Goal: Answer question/provide support

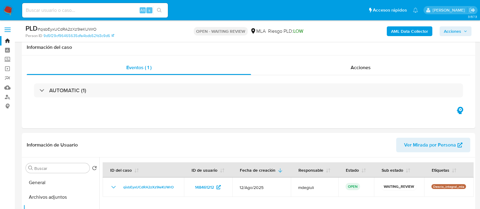
select select "10"
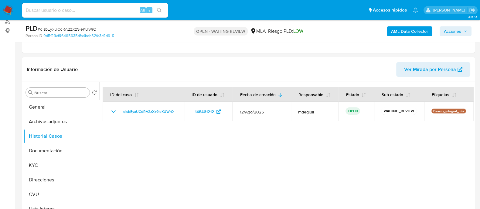
scroll to position [925, 0]
click at [319, 159] on div at bounding box center [286, 159] width 374 height 155
click at [347, 184] on div at bounding box center [286, 159] width 374 height 155
click at [370, 150] on div at bounding box center [286, 159] width 374 height 155
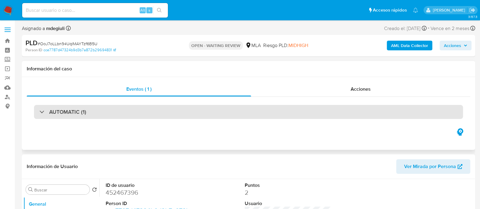
select select "10"
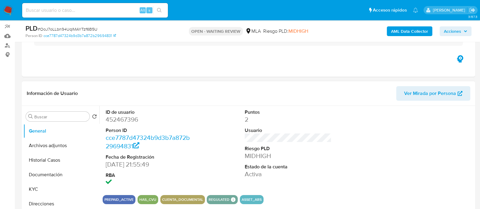
scroll to position [228, 0]
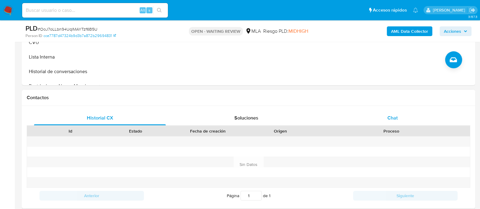
click at [370, 117] on div "Chat" at bounding box center [392, 118] width 132 height 15
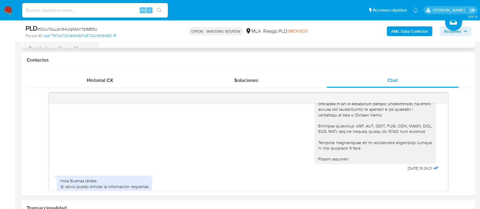
scroll to position [503, 0]
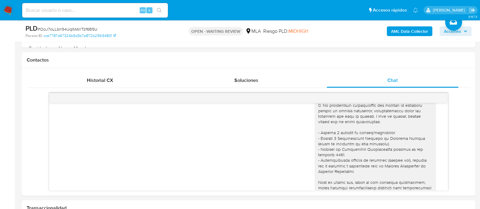
click at [73, 11] on input at bounding box center [95, 10] width 146 height 8
paste input "Cea1yPvkhExRbxOORtXdmnwl"
type input "Cea1yPvkhExRbxOORtXdmnwl"
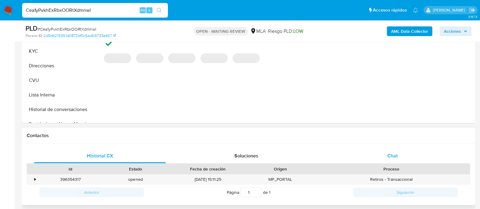
click at [390, 151] on div "Chat" at bounding box center [392, 156] width 132 height 15
select select "10"
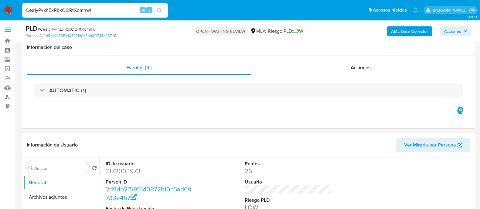
scroll to position [76, 0]
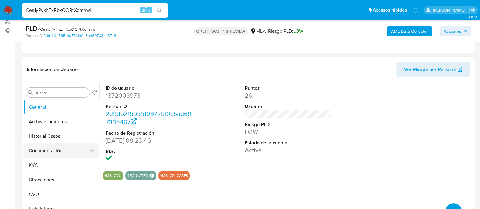
click at [36, 154] on button "Documentación" at bounding box center [58, 151] width 71 height 15
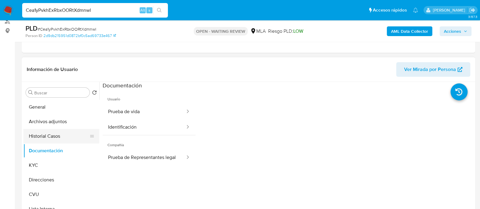
click at [38, 136] on button "Historial Casos" at bounding box center [58, 136] width 71 height 15
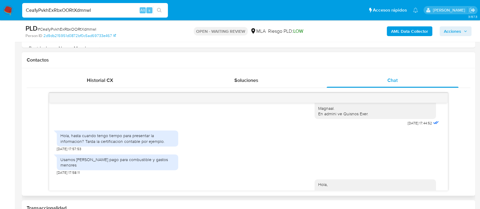
scroll to position [265, 0]
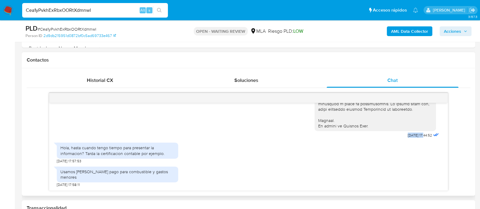
drag, startPoint x: 394, startPoint y: 144, endPoint x: 412, endPoint y: 147, distance: 18.9
click at [412, 138] on span "[DATE] 17:44:52" at bounding box center [419, 135] width 24 height 5
copy span "[DATE]"
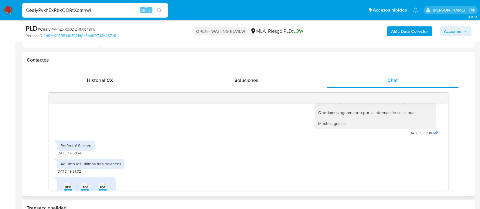
scroll to position [455, 0]
drag, startPoint x: 394, startPoint y: 137, endPoint x: 413, endPoint y: 138, distance: 18.3
click at [413, 135] on span "[DATE] 15:12:16" at bounding box center [419, 132] width 23 height 5
copy span "[DATE]"
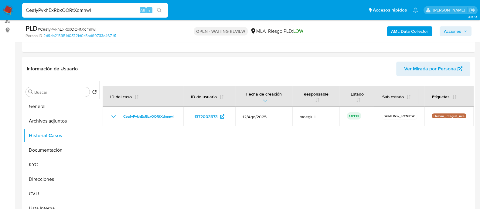
scroll to position [76, 0]
click at [32, 149] on button "Documentación" at bounding box center [58, 151] width 71 height 15
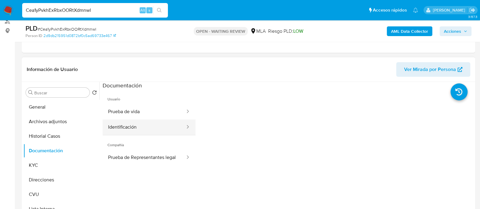
click at [143, 121] on button "Identificación" at bounding box center [144, 127] width 83 height 15
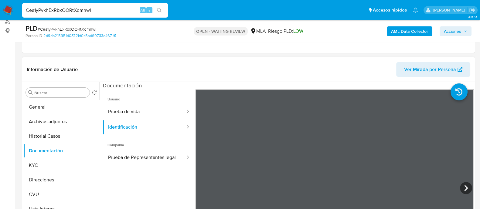
click at [140, 98] on span "Usuario" at bounding box center [149, 97] width 93 height 15
click at [135, 111] on button "Prueba de vida" at bounding box center [144, 111] width 83 height 15
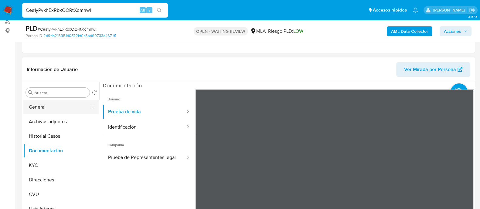
click at [58, 105] on button "General" at bounding box center [58, 107] width 71 height 15
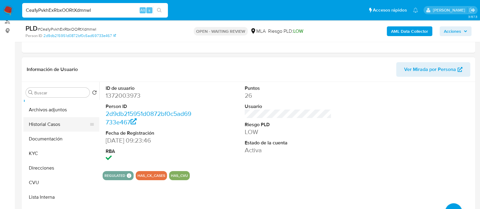
scroll to position [0, 0]
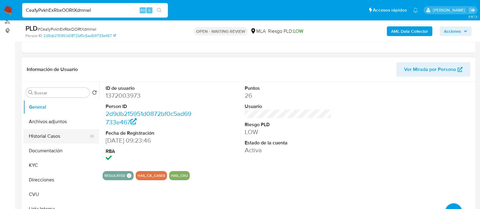
click at [44, 139] on button "Historial Casos" at bounding box center [58, 136] width 71 height 15
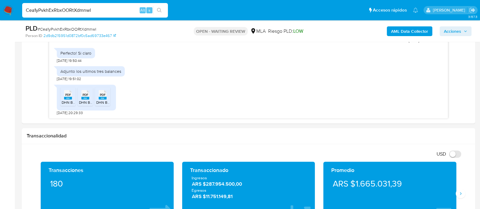
scroll to position [303, 0]
